Goal: Task Accomplishment & Management: Use online tool/utility

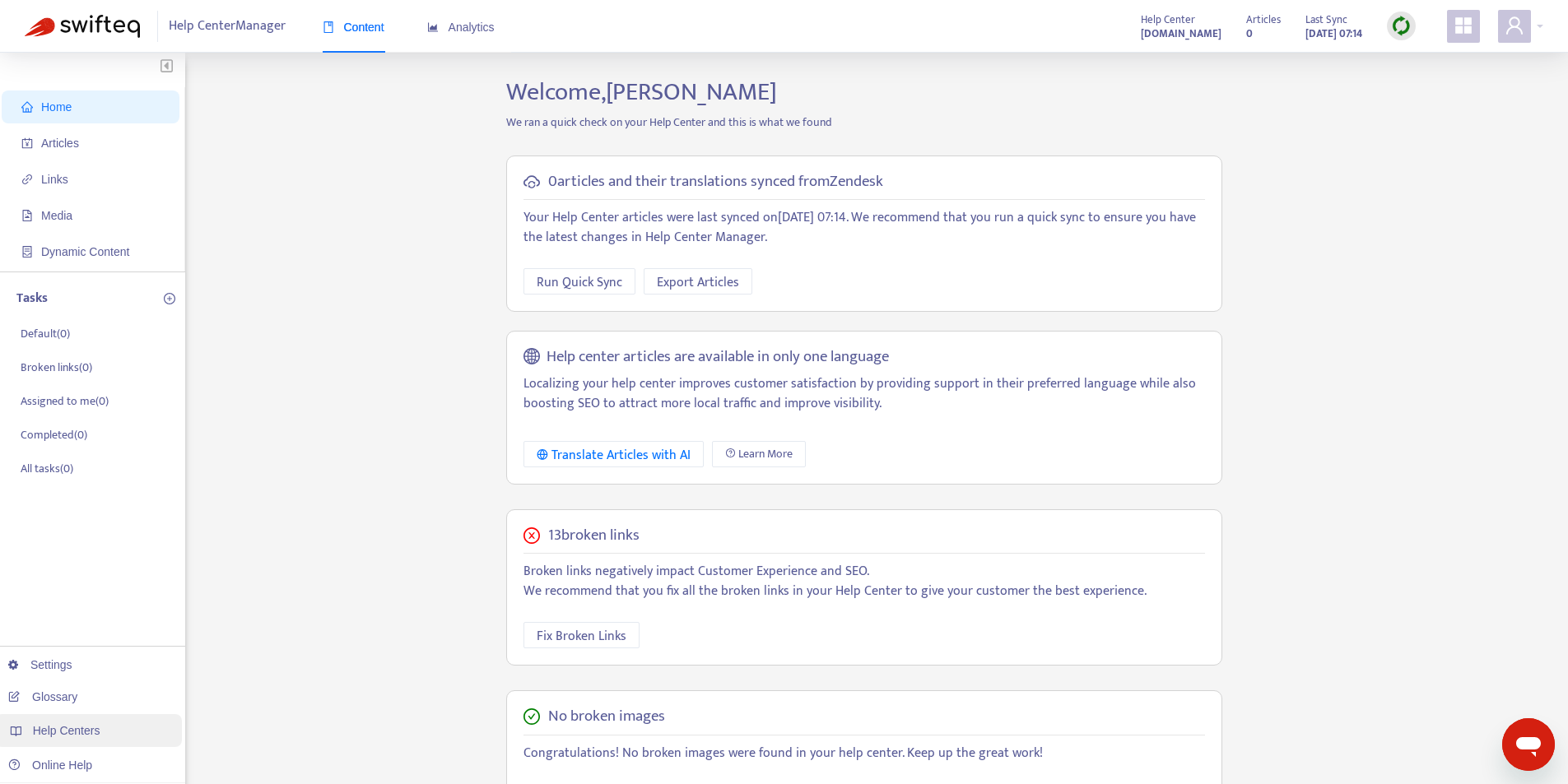
click at [90, 732] on span "Help Centers" at bounding box center [66, 731] width 67 height 13
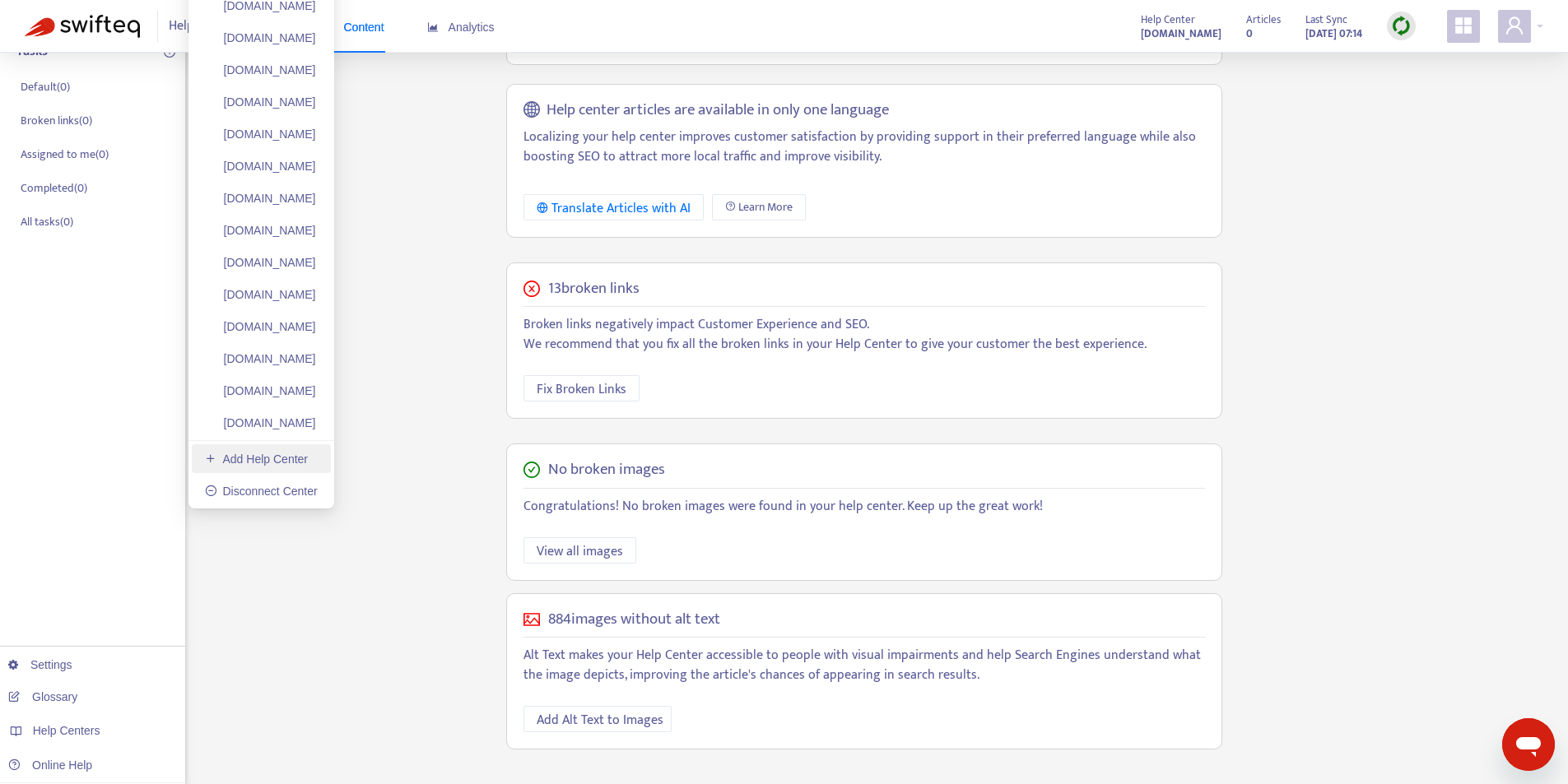
scroll to position [256, 0]
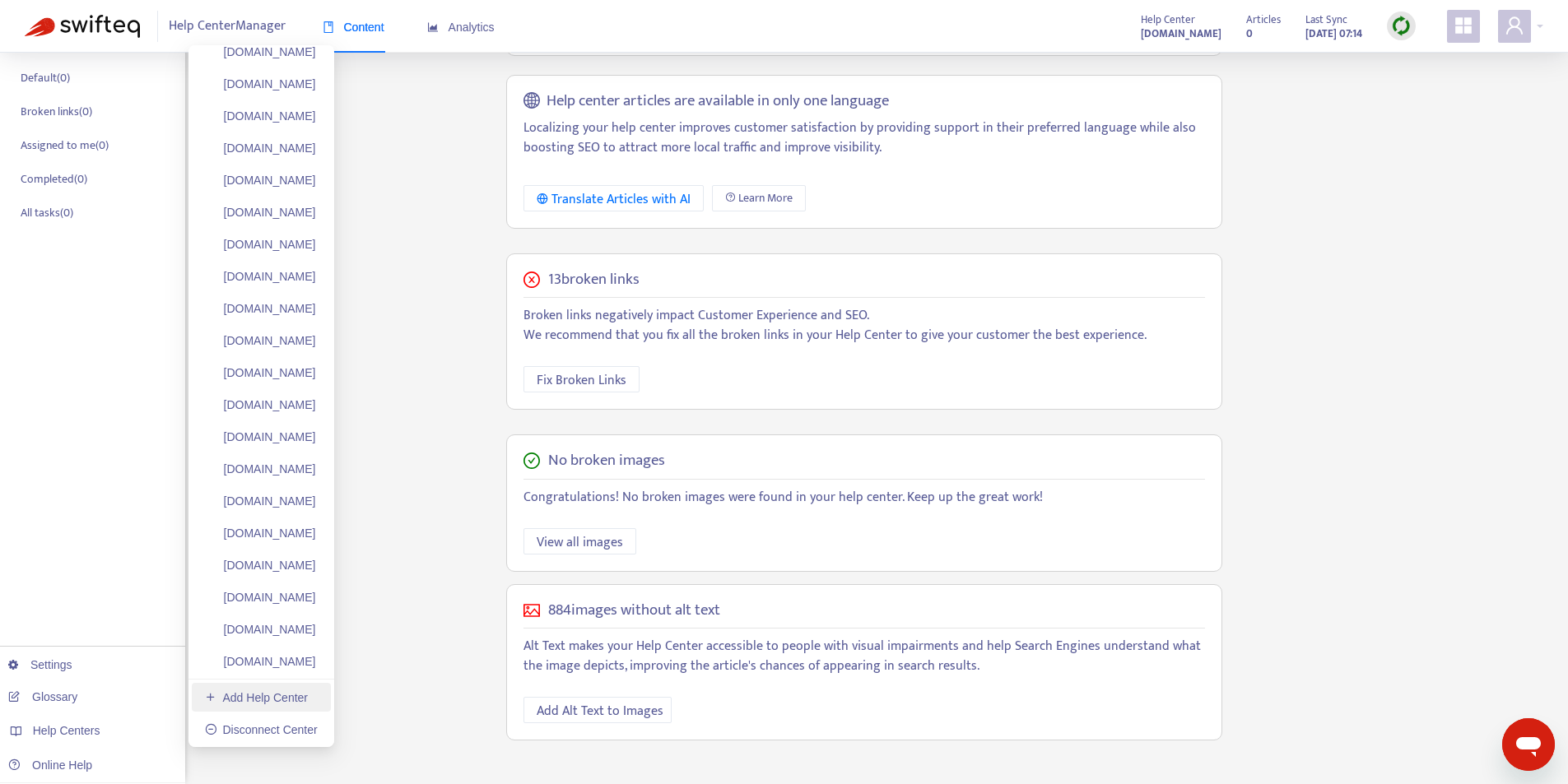
click at [277, 702] on link "Add Help Center" at bounding box center [256, 698] width 103 height 13
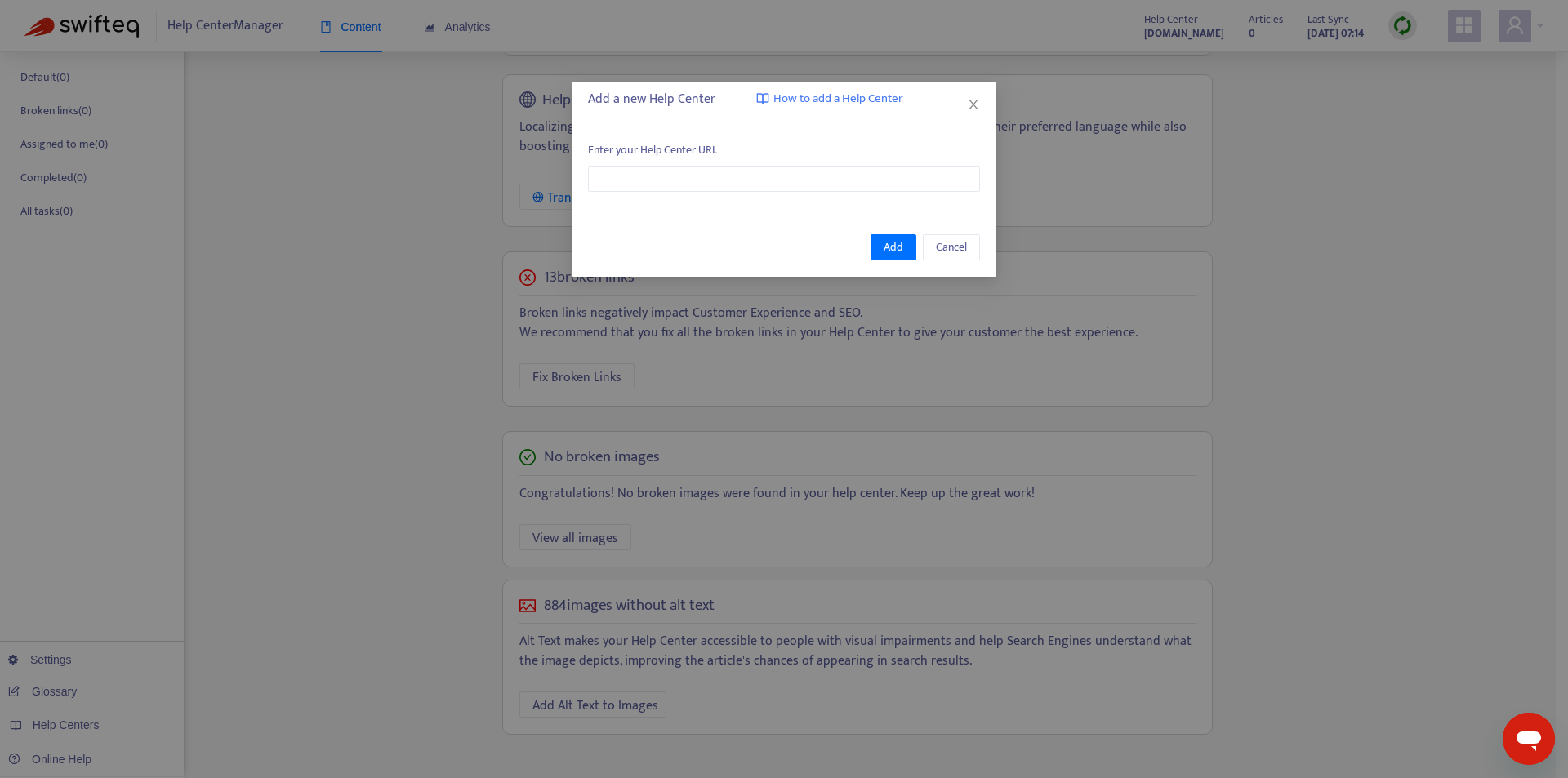
click at [728, 201] on div "Enter your Help Center URL" at bounding box center [784, 167] width 425 height 83
click at [745, 185] on input "text" at bounding box center [784, 179] width 392 height 26
paste input "**********"
type input "**********"
click at [884, 241] on button "Add" at bounding box center [893, 248] width 45 height 26
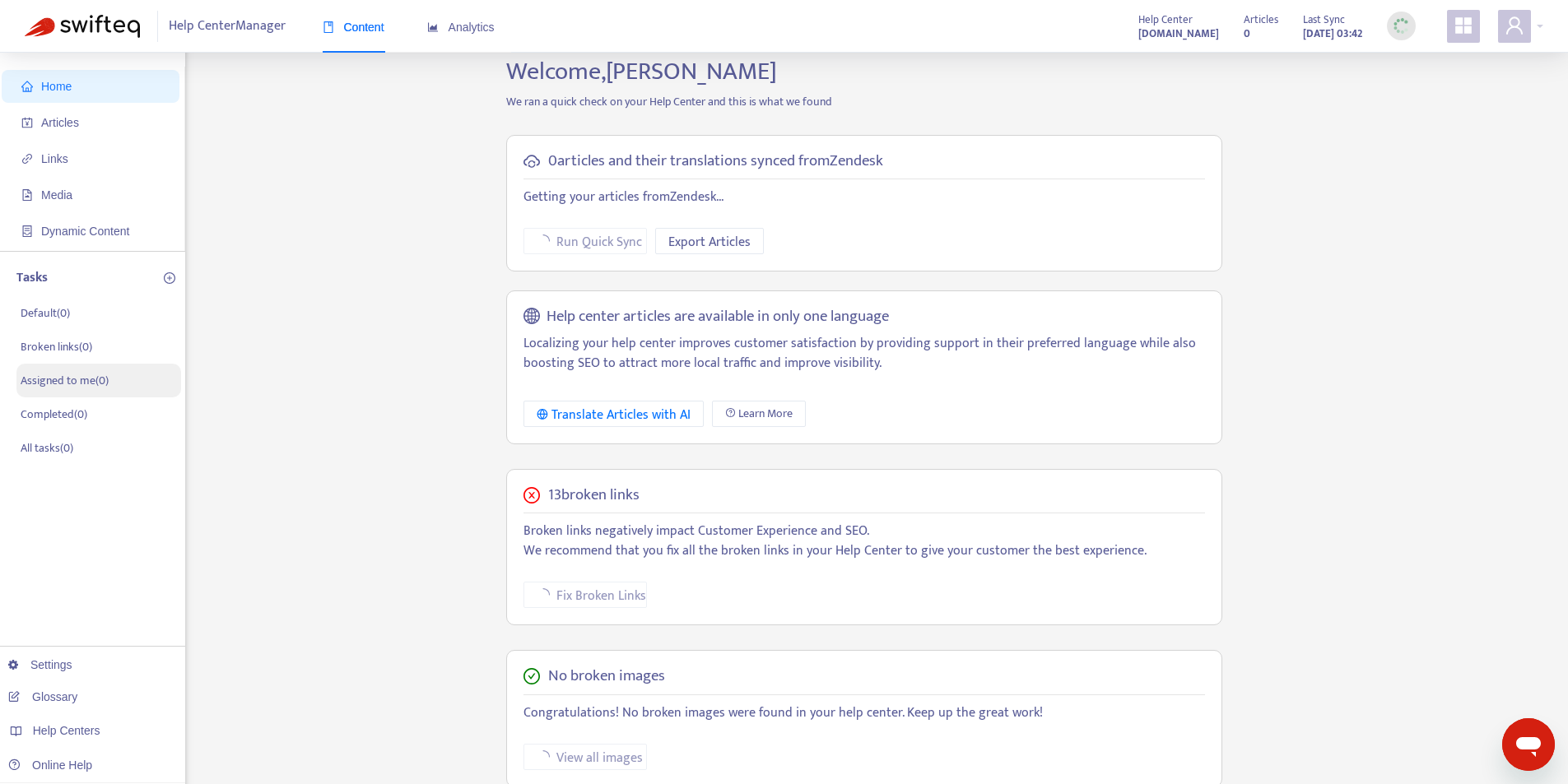
scroll to position [0, 0]
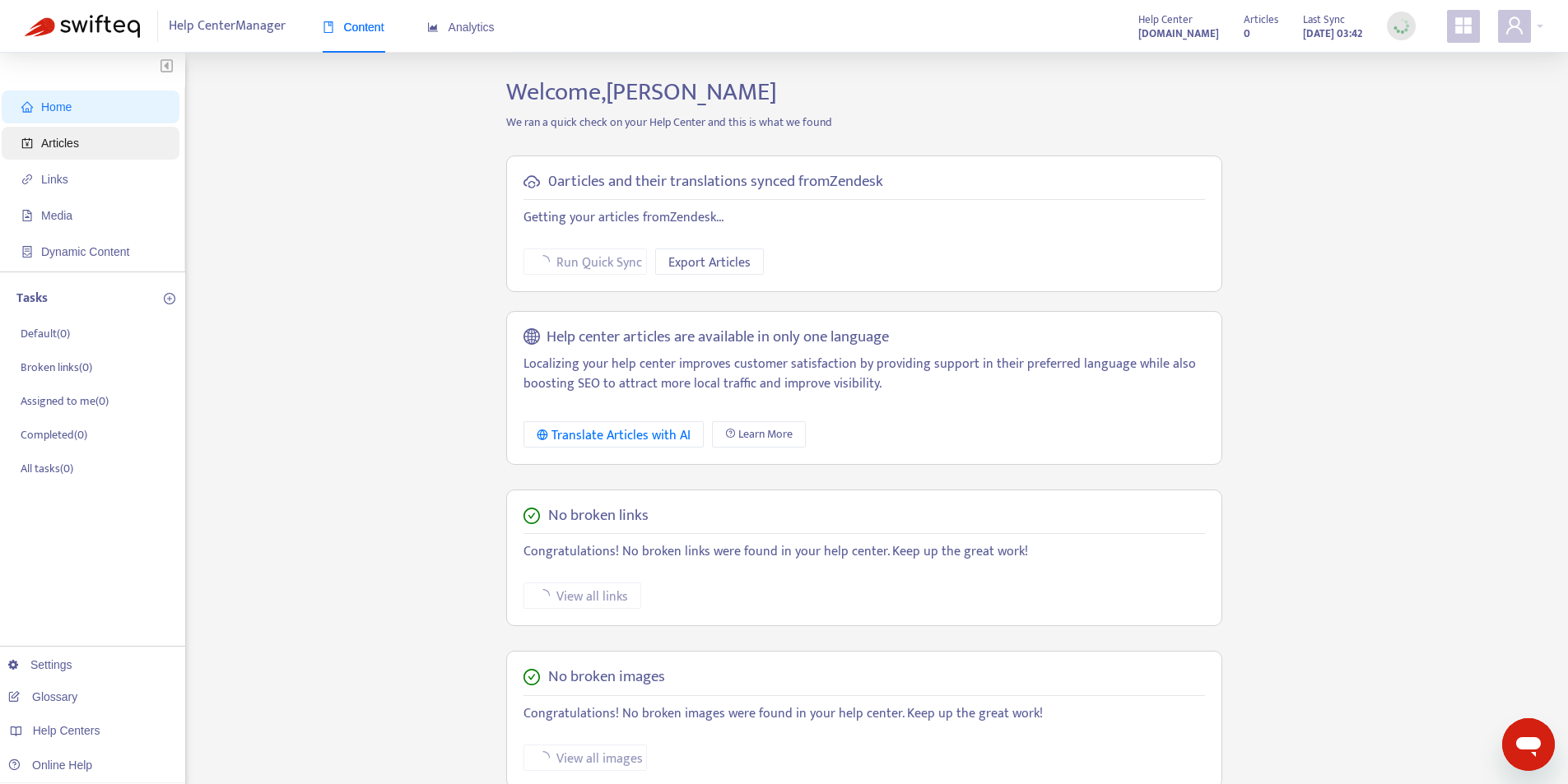
click at [78, 142] on span "Articles" at bounding box center [60, 143] width 38 height 13
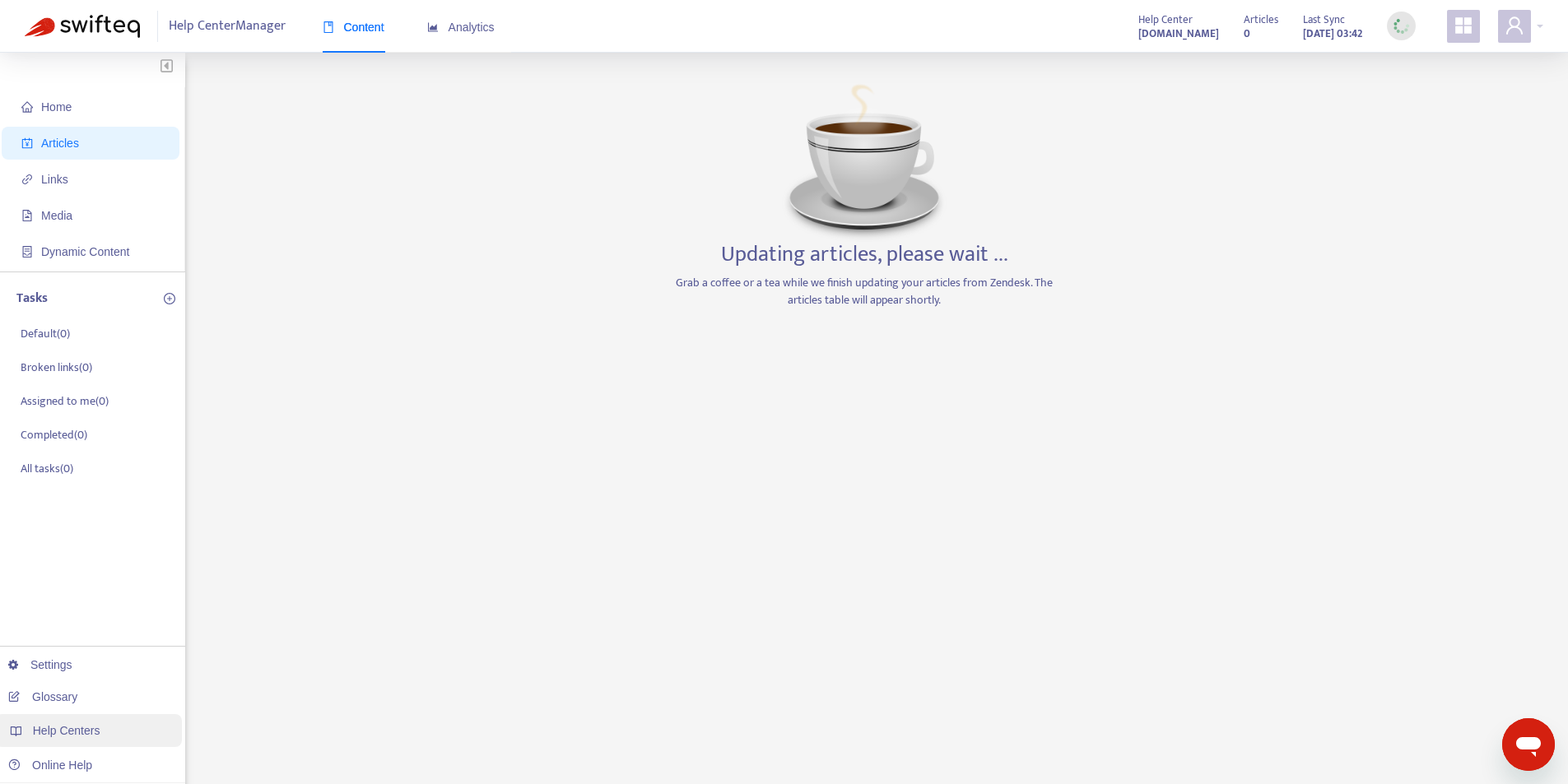
click at [115, 736] on div "Help Centers" at bounding box center [89, 730] width 187 height 33
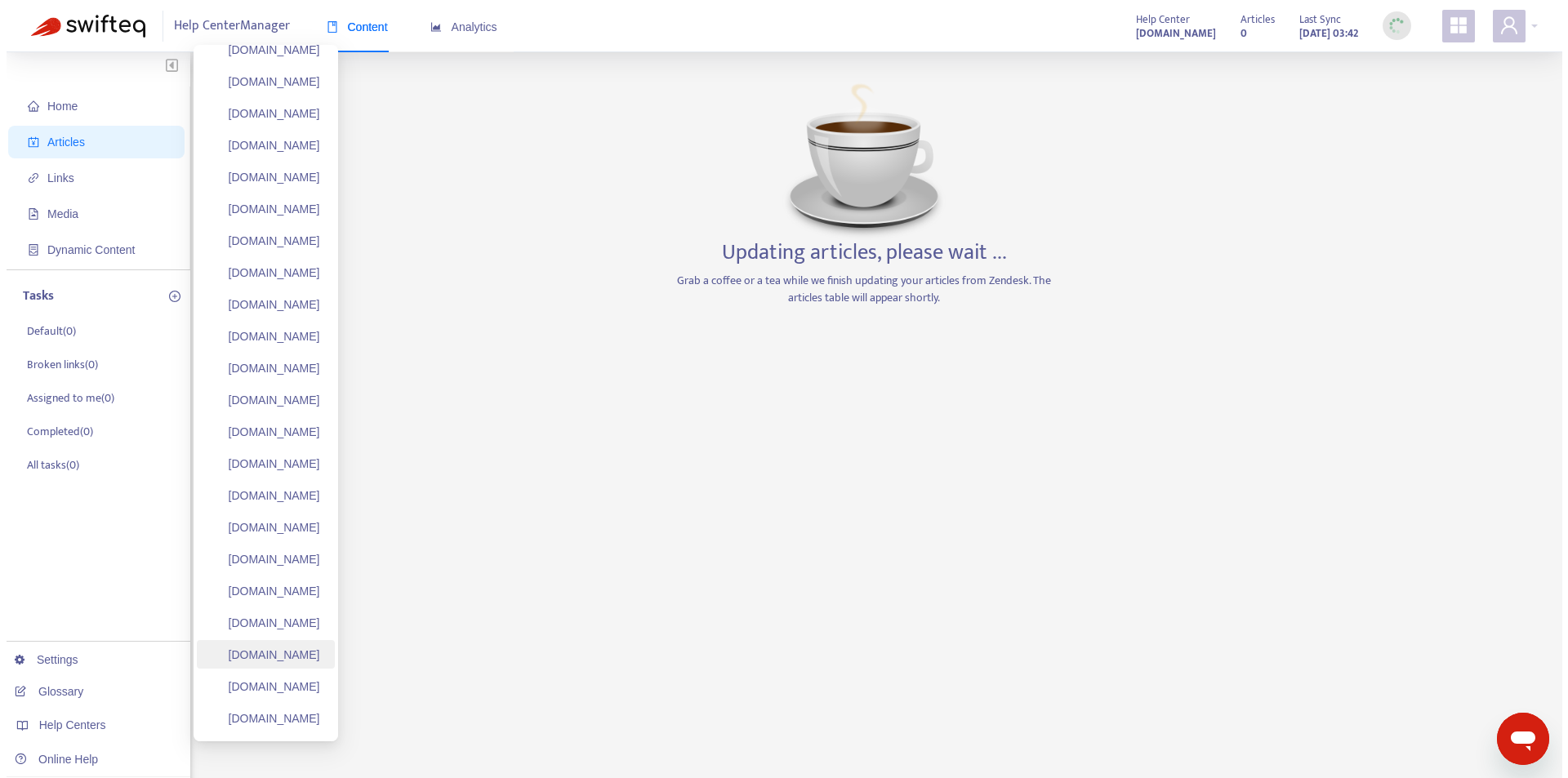
scroll to position [82, 0]
click at [281, 711] on link "[DOMAIN_NAME]" at bounding box center [258, 713] width 110 height 13
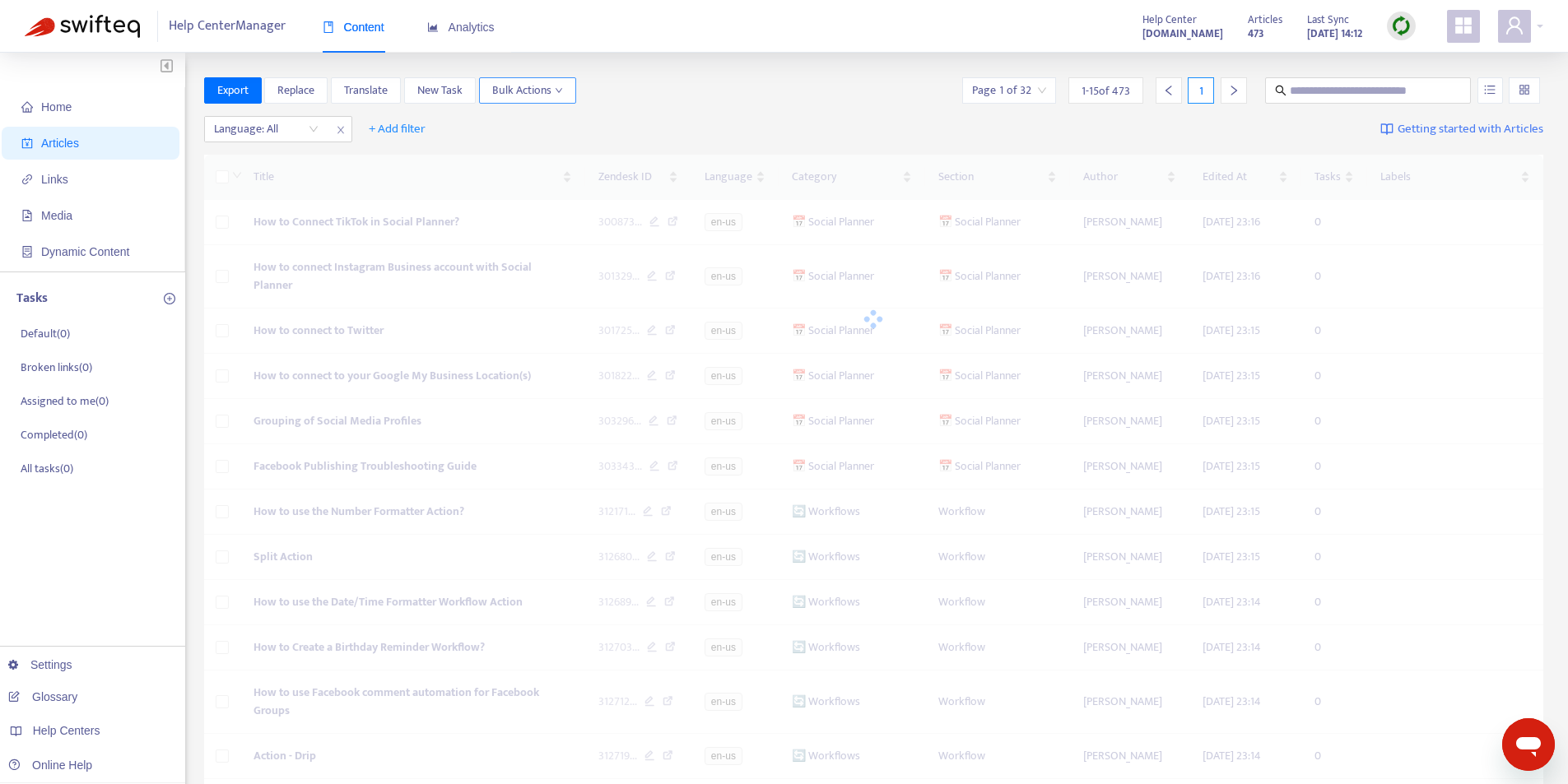
click at [518, 92] on span "Bulk Actions" at bounding box center [528, 90] width 71 height 18
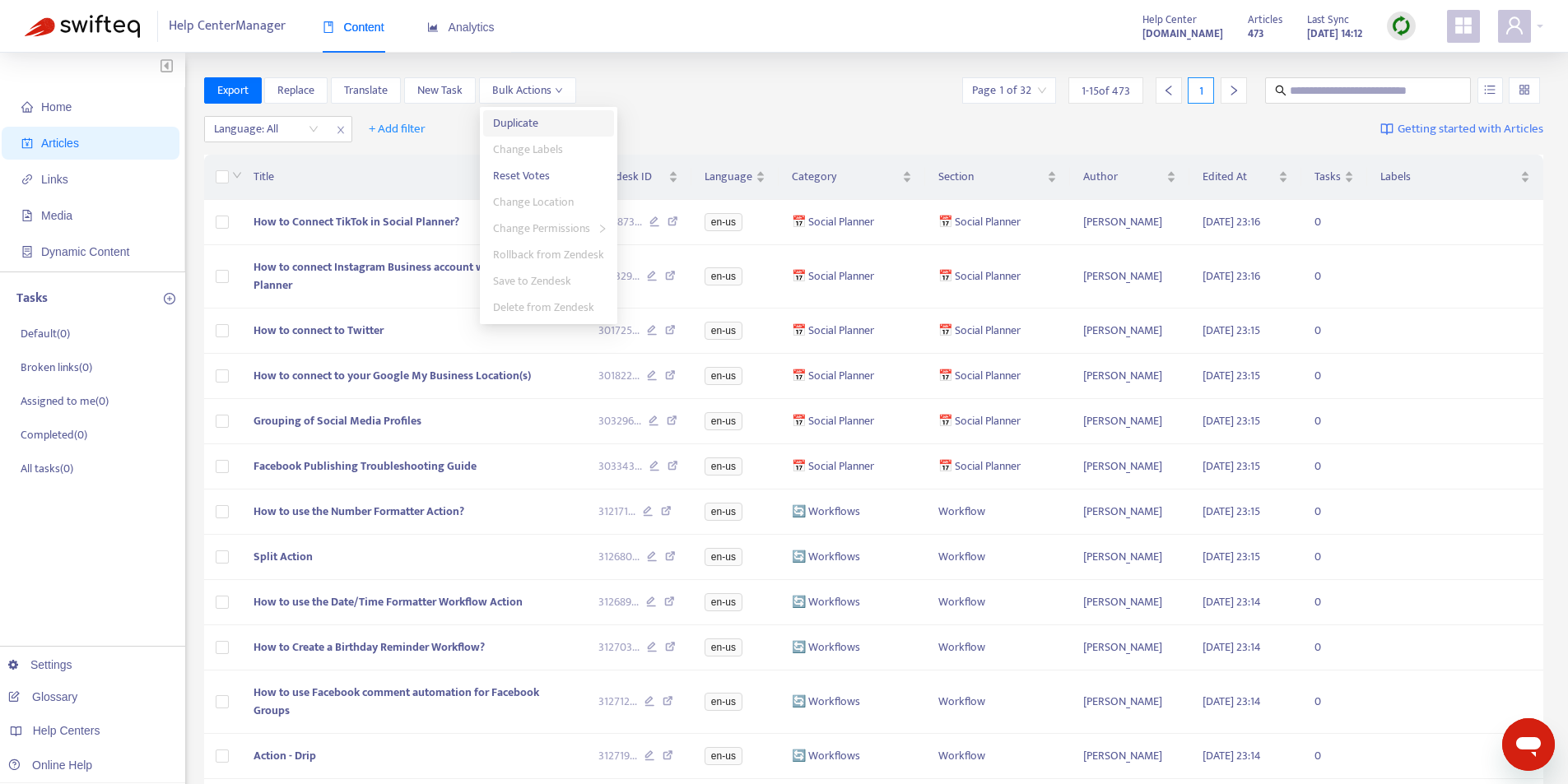
click at [535, 116] on span "Duplicate" at bounding box center [515, 123] width 45 height 19
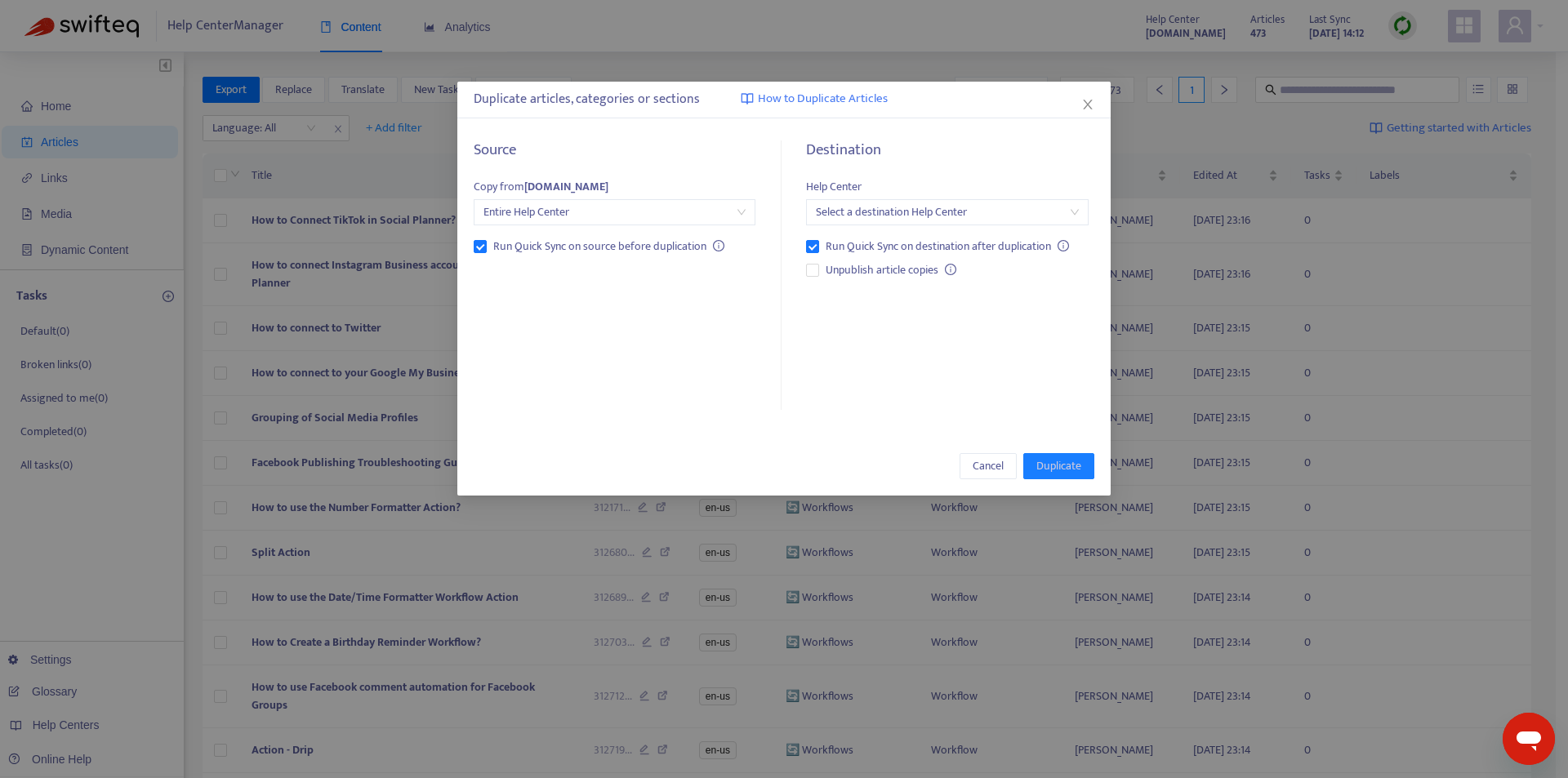
click at [876, 218] on input "search" at bounding box center [947, 212] width 263 height 24
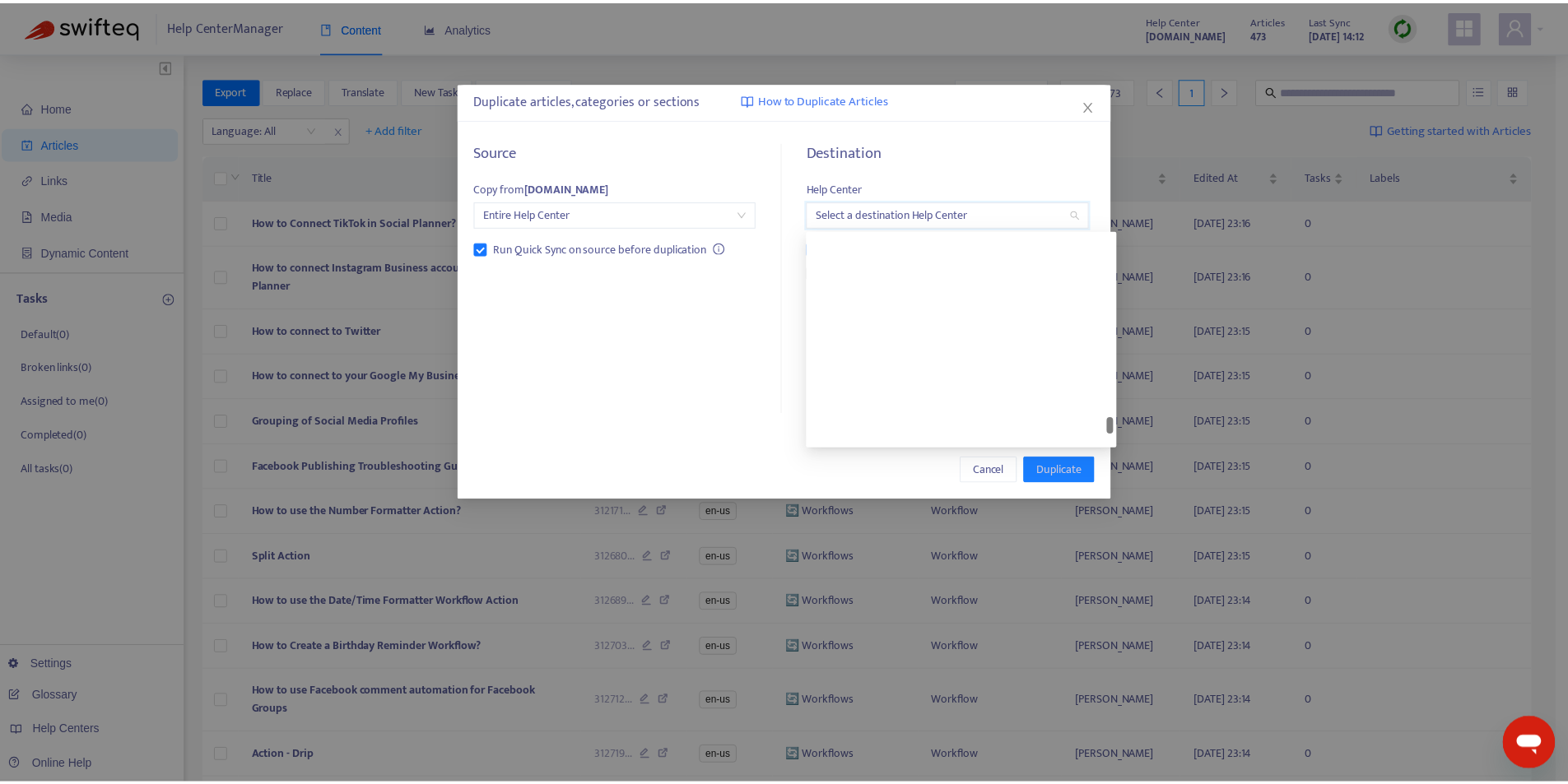
scroll to position [6174, 0]
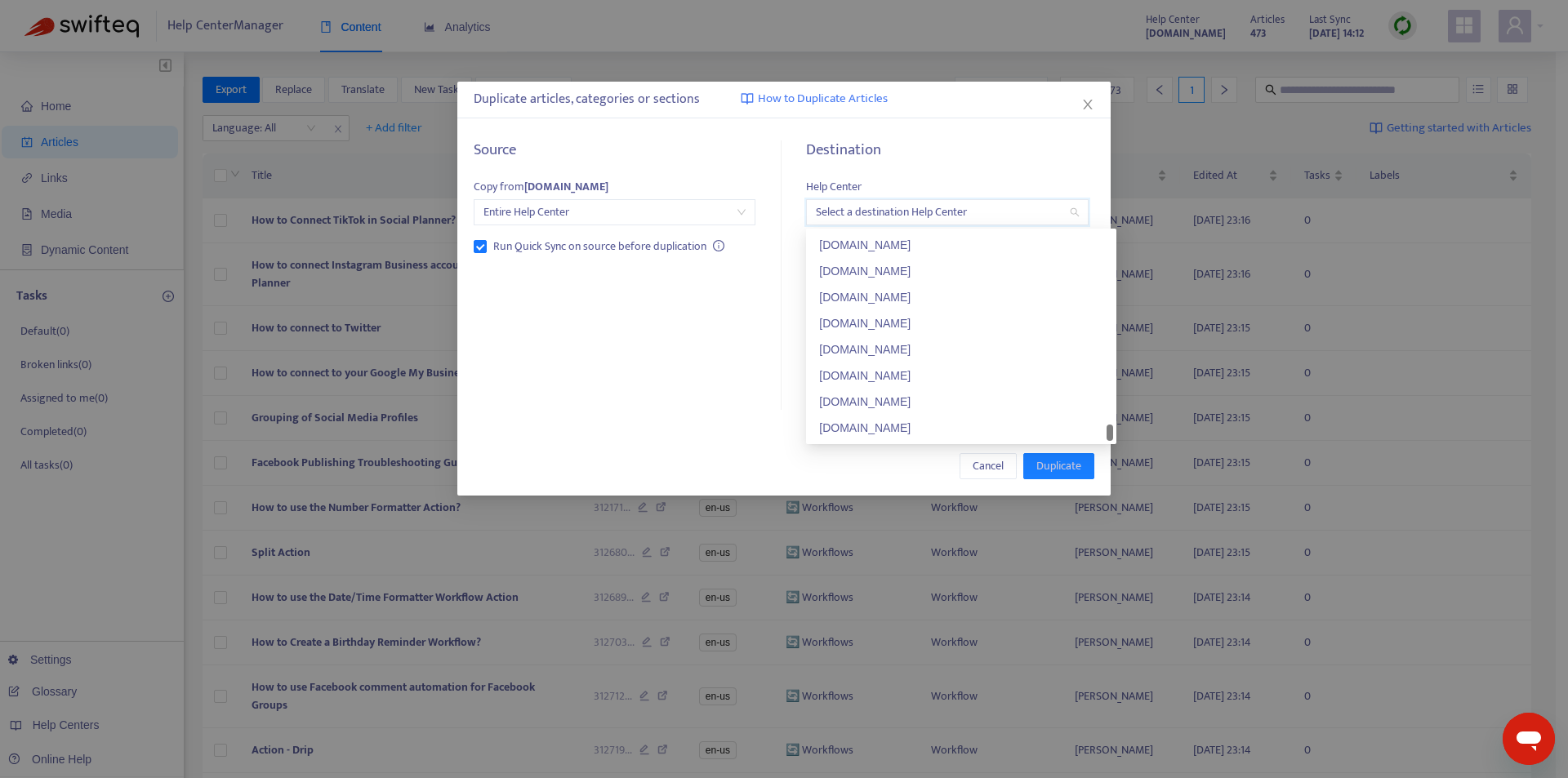
drag, startPoint x: 1112, startPoint y: 242, endPoint x: 976, endPoint y: 430, distance: 232.0
click at [1112, 439] on div at bounding box center [1110, 433] width 6 height 17
click at [969, 430] on div "[DOMAIN_NAME]" at bounding box center [961, 427] width 284 height 18
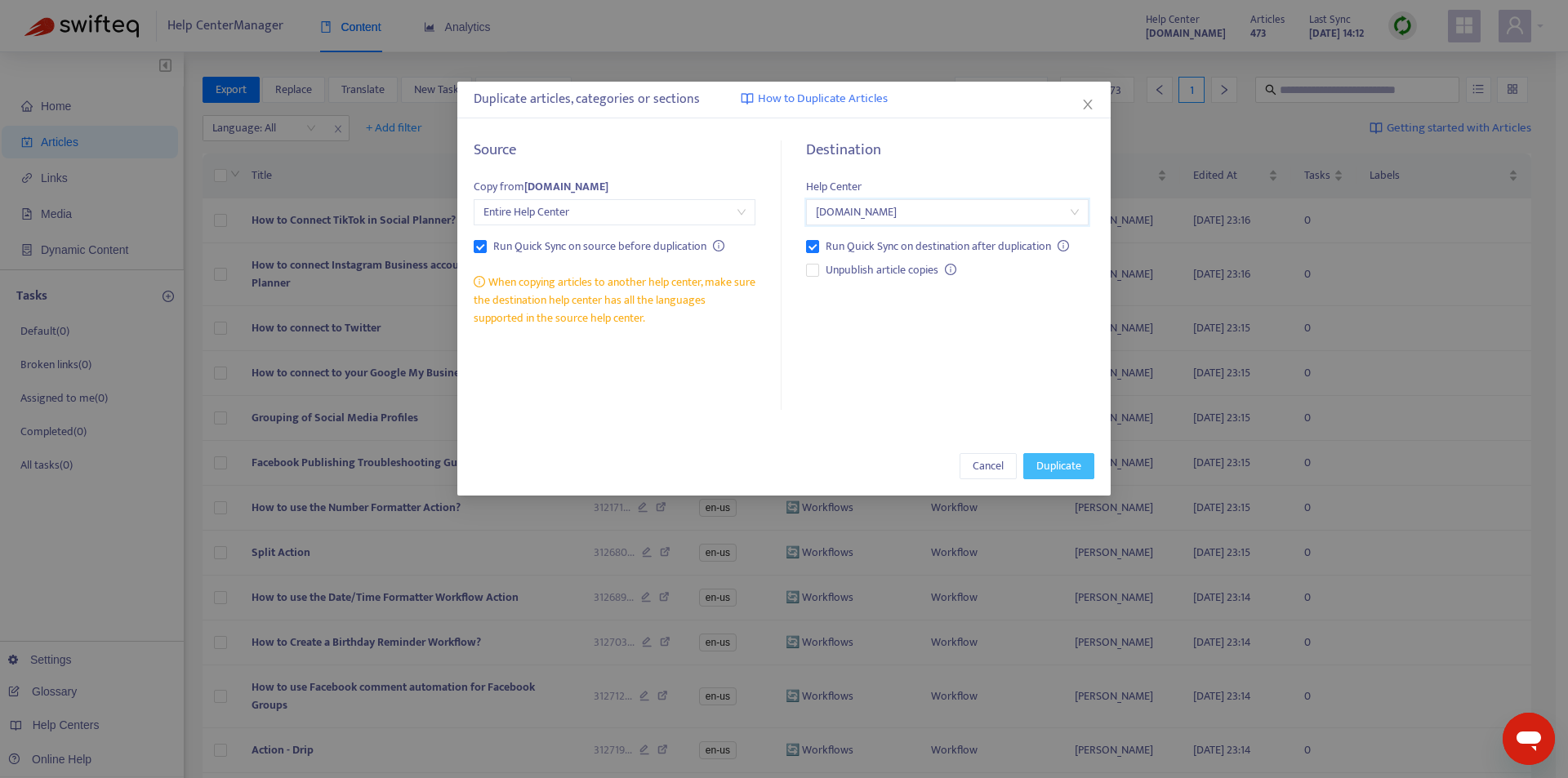
click at [1071, 469] on span "Duplicate" at bounding box center [1059, 466] width 45 height 18
